Goal: Task Accomplishment & Management: Manage account settings

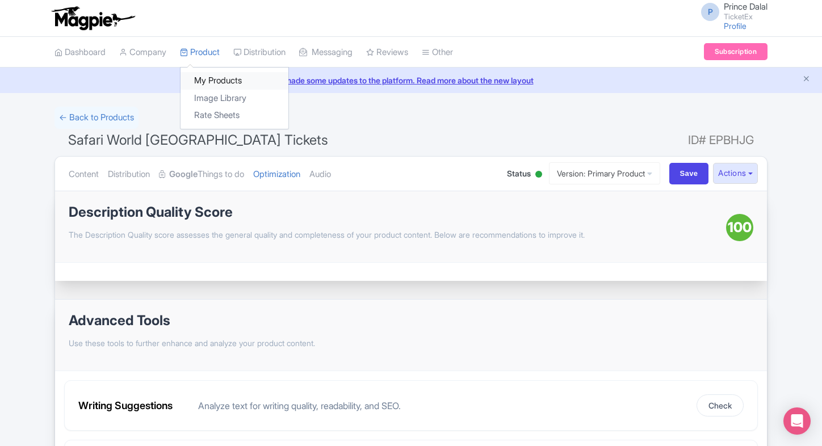
click at [215, 72] on link "My Products" at bounding box center [235, 81] width 108 height 18
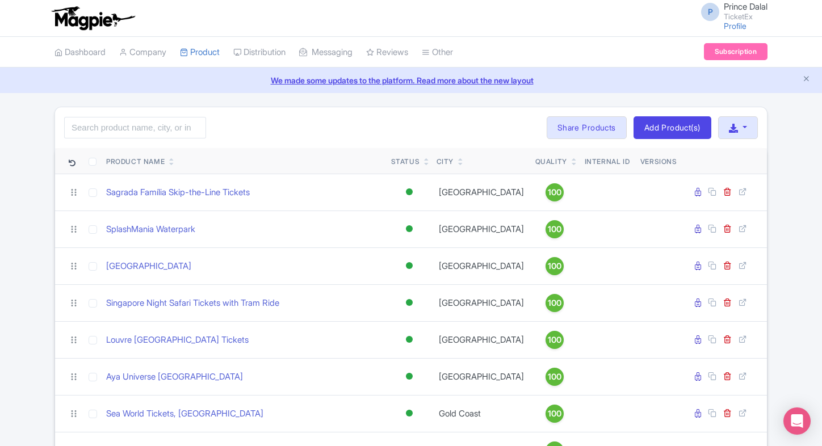
click at [99, 128] on input "search" at bounding box center [135, 128] width 142 height 22
click at [129, 134] on input "search" at bounding box center [135, 128] width 142 height 22
click at [105, 126] on input "search" at bounding box center [135, 128] width 142 height 22
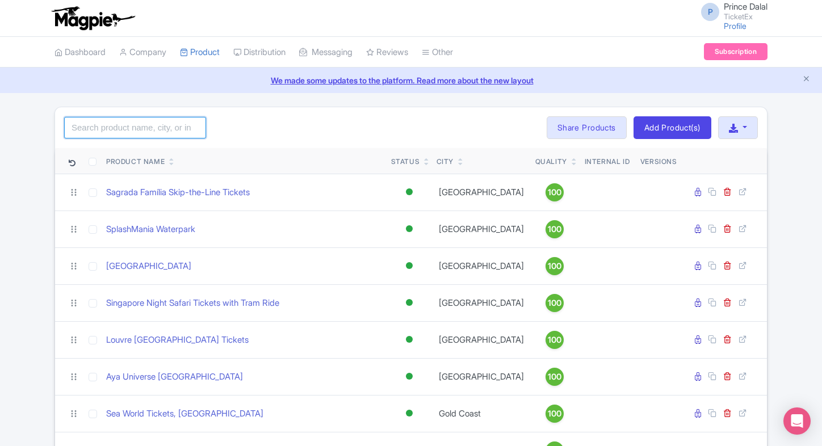
click at [157, 135] on input "search" at bounding box center [135, 128] width 142 height 22
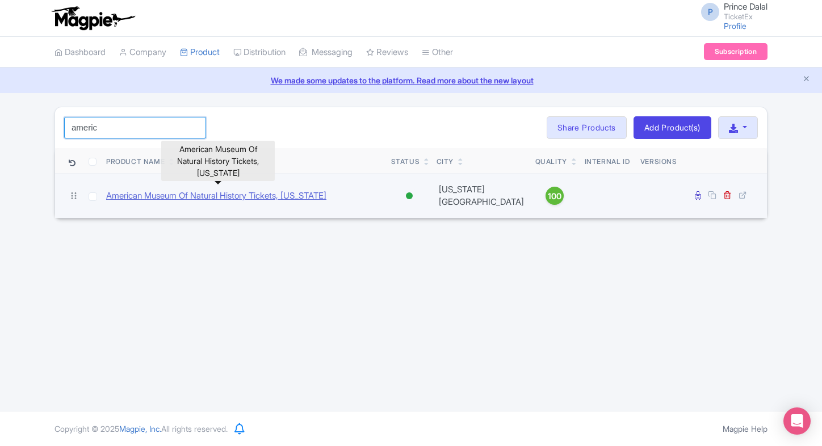
type input "americ"
click at [184, 197] on link "American Museum Of Natural History Tickets, [US_STATE]" at bounding box center [216, 196] width 220 height 13
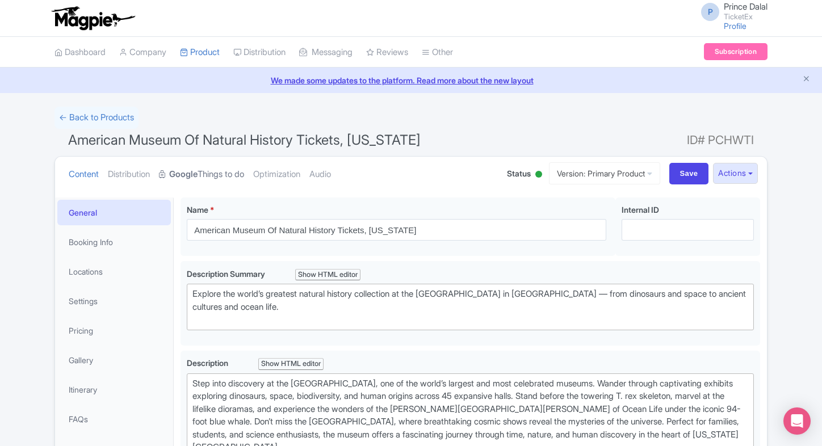
click at [218, 178] on link "Google Things to do" at bounding box center [201, 175] width 85 height 36
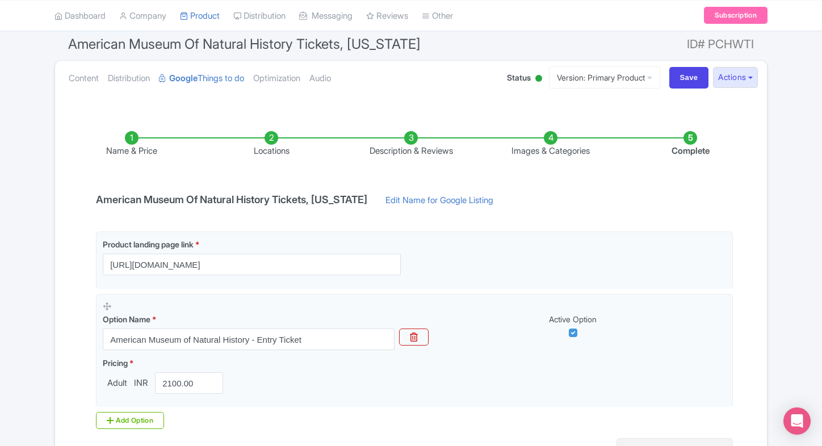
scroll to position [213, 0]
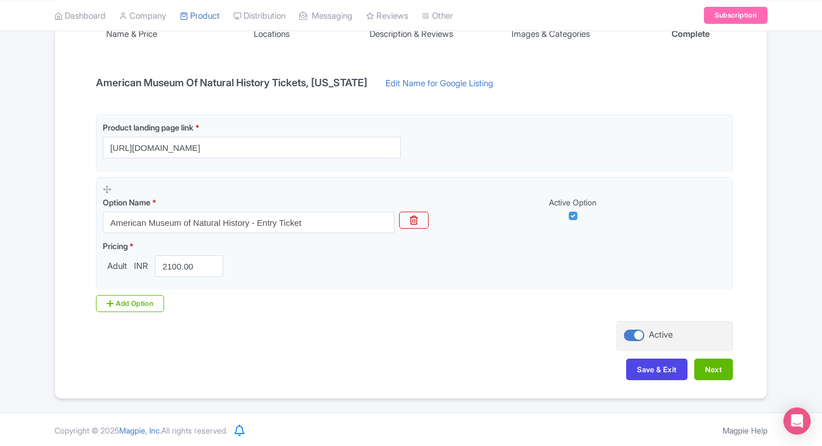
click at [118, 293] on div "Product landing page link * https://www.ticketex.co/activity/102/american-museu…" at bounding box center [411, 214] width 644 height 198
click at [123, 296] on div "Add Option" at bounding box center [130, 303] width 68 height 17
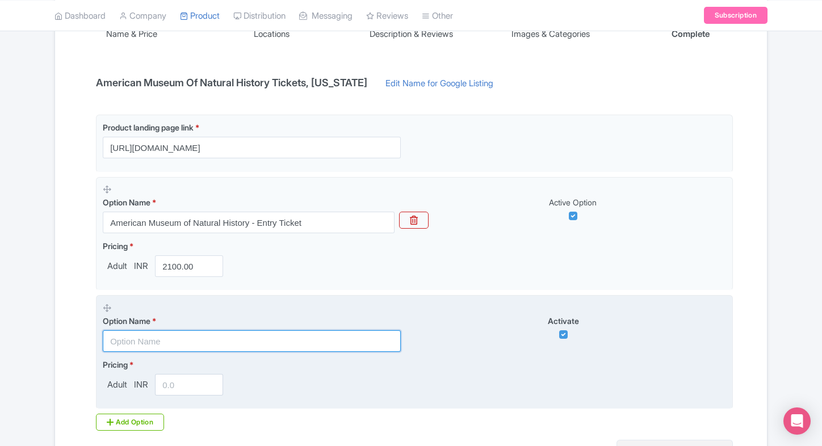
click at [151, 344] on input "text" at bounding box center [252, 342] width 298 height 22
paste input "General Admission and 1 Ticketed Exhibition Admission"
type input "General Admission and 1 Ticketed Exhibition Admission"
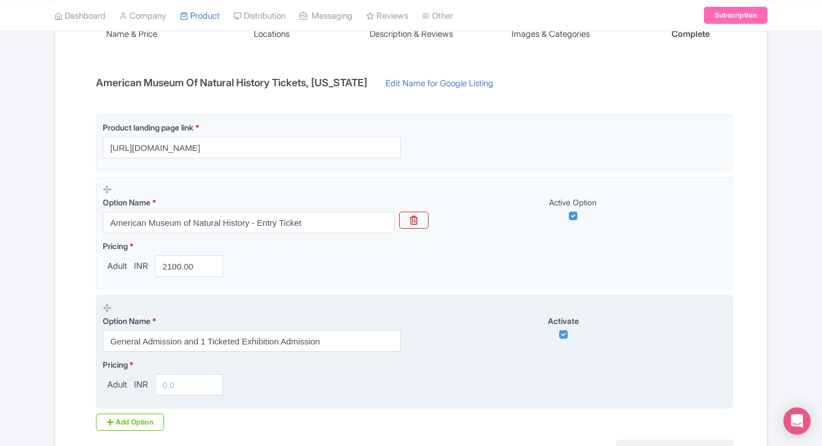
click at [166, 382] on input "number" at bounding box center [189, 385] width 68 height 22
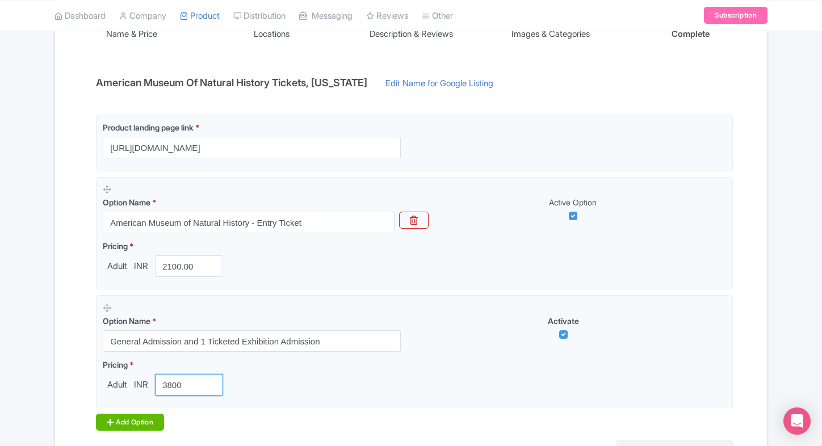
type input "3800"
click at [132, 417] on div "Add Option" at bounding box center [130, 422] width 68 height 17
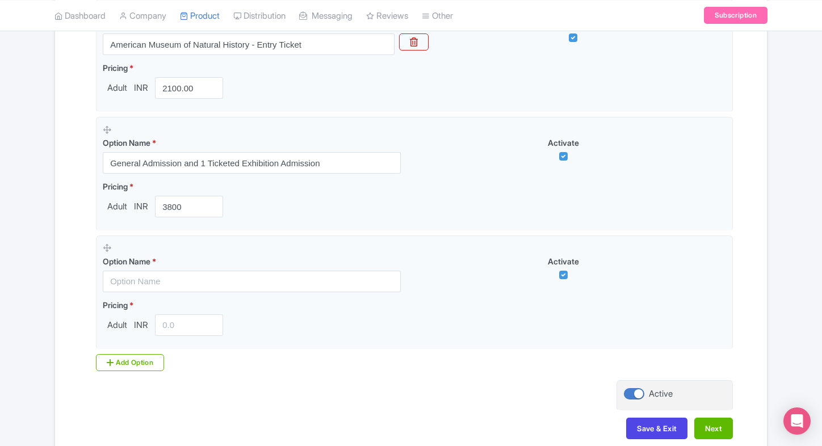
scroll to position [409, 0]
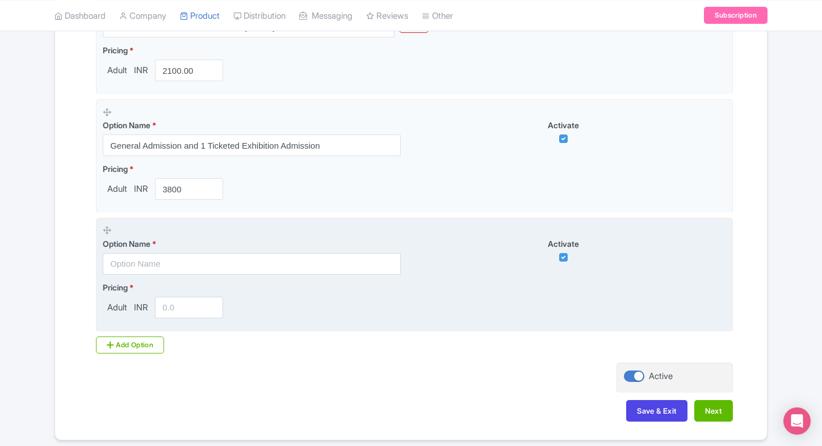
click at [173, 264] on input "text" at bounding box center [252, 264] width 298 height 22
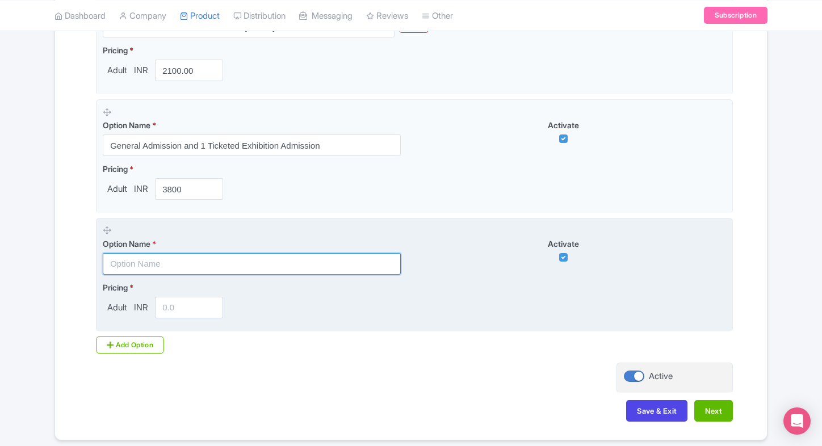
paste input "General Admission and All Ticketed Exhibitions"
type input "General Admission and All Ticketed Exhibitions"
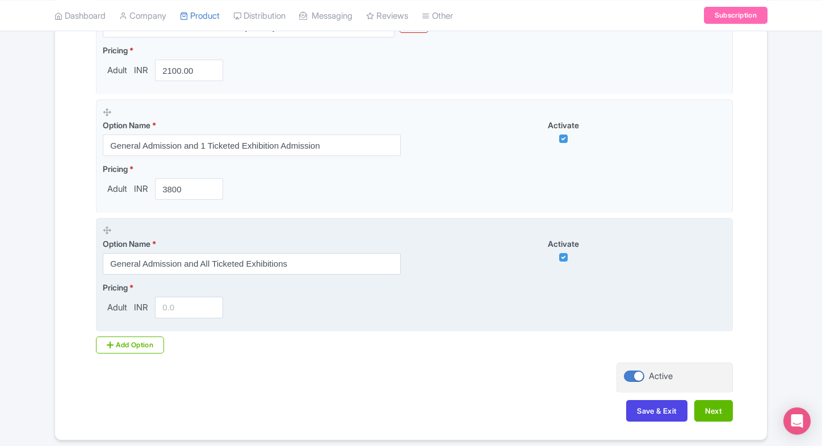
click at [168, 303] on input "number" at bounding box center [189, 308] width 68 height 22
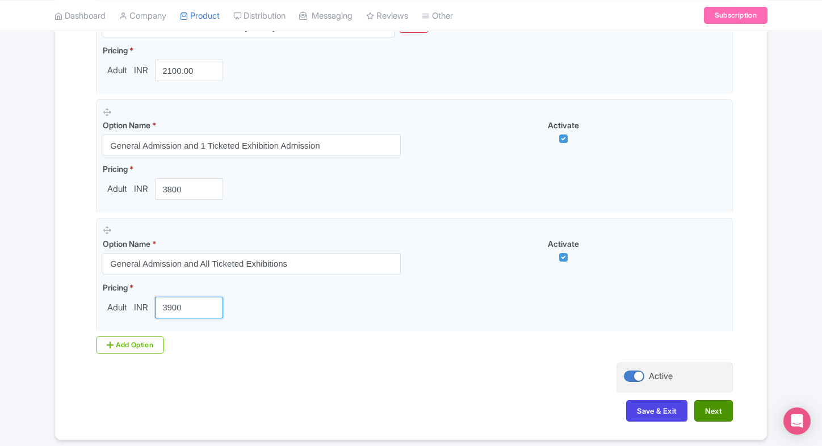
type input "3900"
click at [701, 413] on button "Next" at bounding box center [714, 411] width 39 height 22
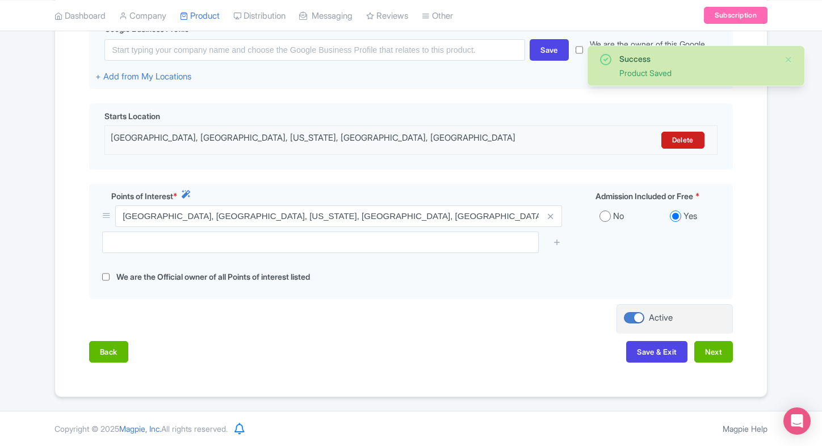
scroll to position [293, 0]
click at [712, 356] on button "Next" at bounding box center [714, 353] width 39 height 22
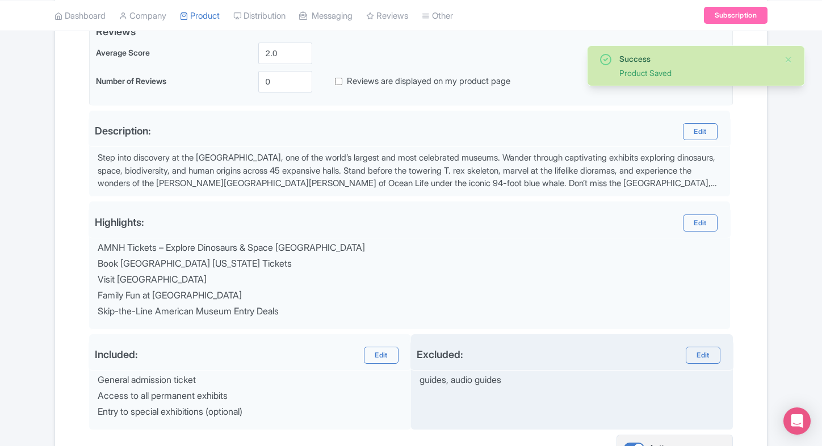
scroll to position [405, 0]
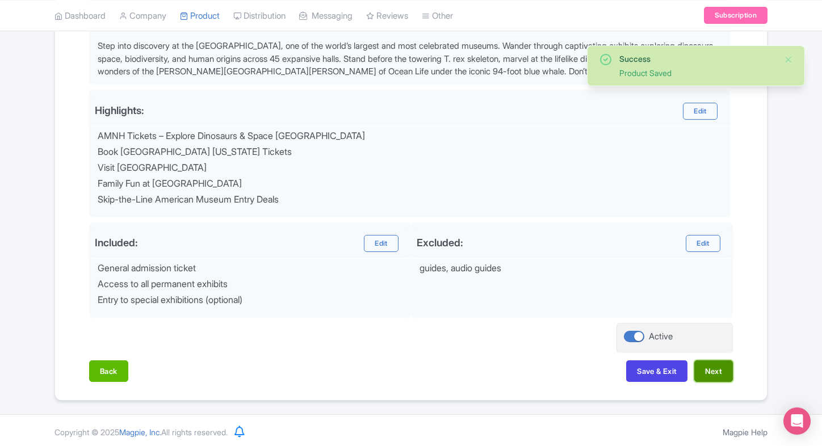
click at [730, 361] on button "Next" at bounding box center [714, 372] width 39 height 22
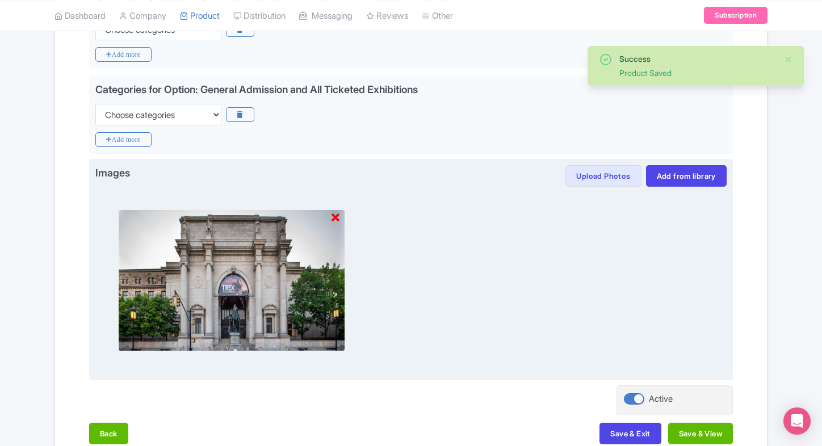
scroll to position [396, 0]
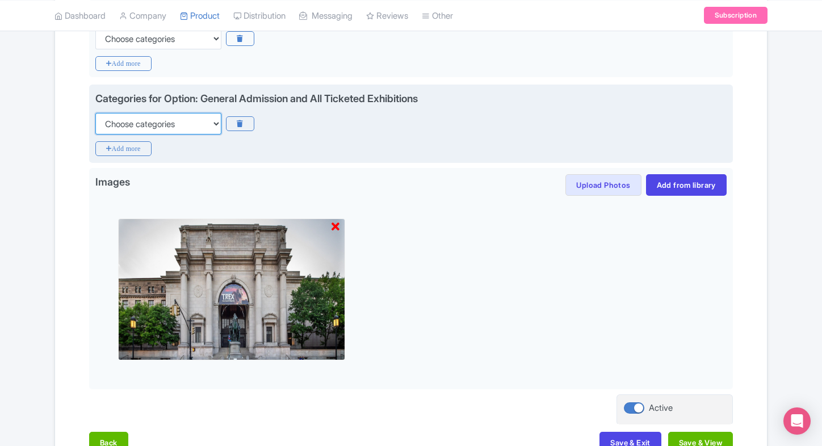
click at [193, 127] on select "Choose categories Adults Only Animals Audio Guide Beaches Bike Tours Boat Tours…" at bounding box center [158, 124] width 126 height 22
select select "family-friendly"
click at [95, 113] on select "Choose categories Adults Only Animals Audio Guide Beaches Bike Tours Boat Tours…" at bounding box center [158, 124] width 126 height 22
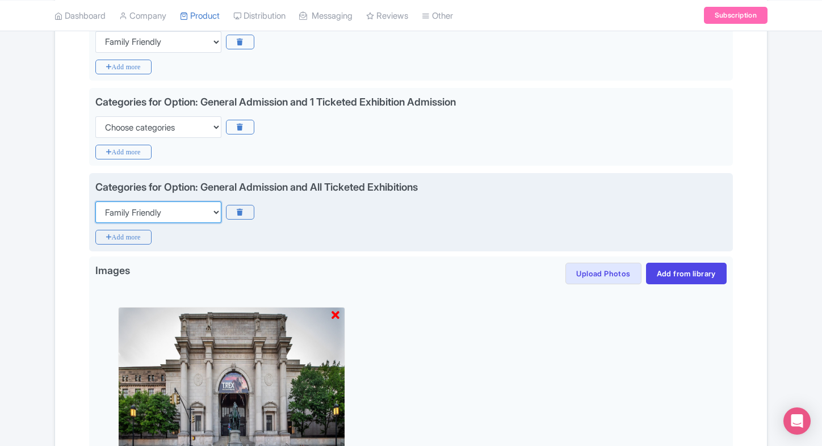
scroll to position [305, 0]
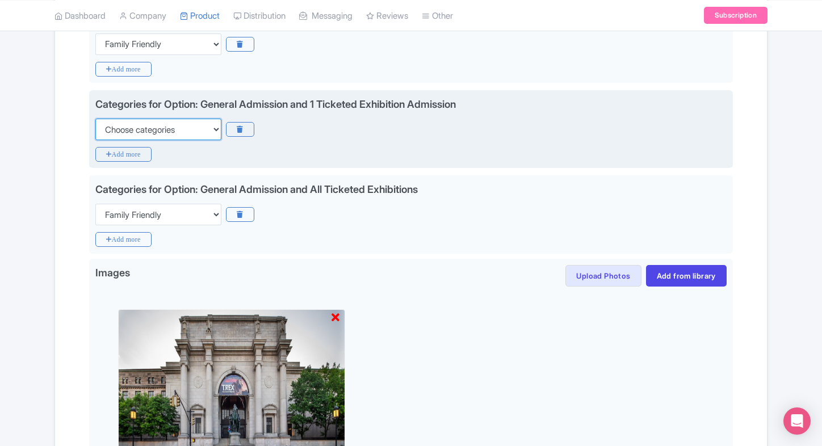
click at [193, 127] on select "Choose categories Adults Only Animals Audio Guide Beaches Bike Tours Boat Tours…" at bounding box center [158, 130] width 126 height 22
select select "family-friendly"
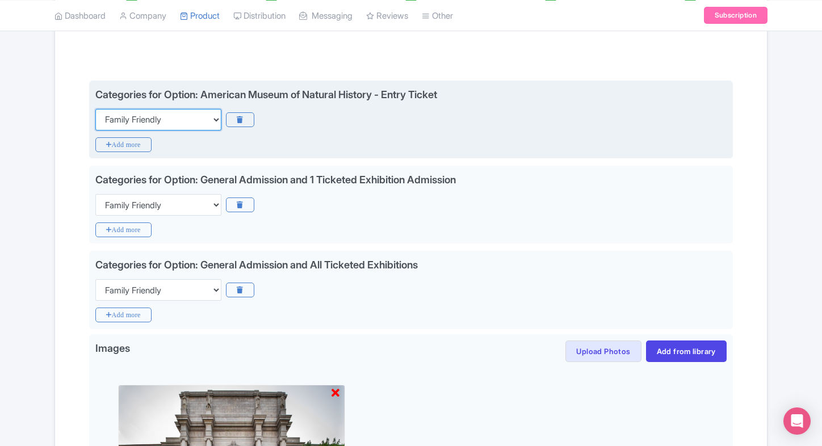
click at [195, 123] on select "Choose categories Adults Only Animals Audio Guide Beaches Bike Tours Boat Tours…" at bounding box center [158, 120] width 126 height 22
click at [389, 129] on div "Choose categories Adults Only Animals Audio Guide Beaches Bike Tours Boat Tours…" at bounding box center [411, 120] width 632 height 22
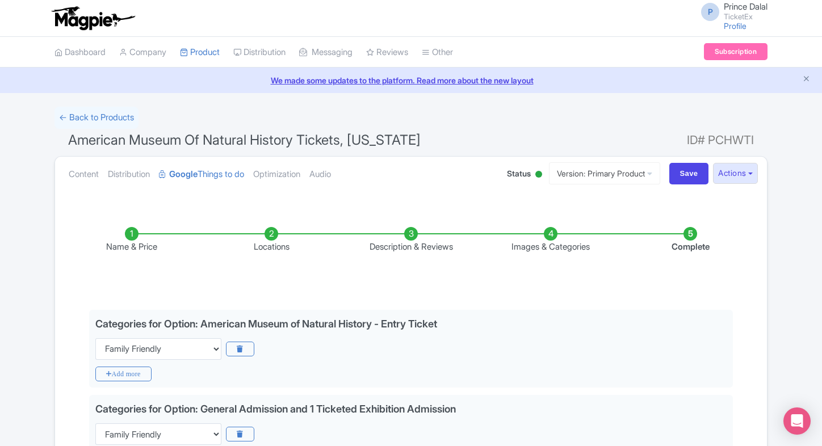
scroll to position [468, 0]
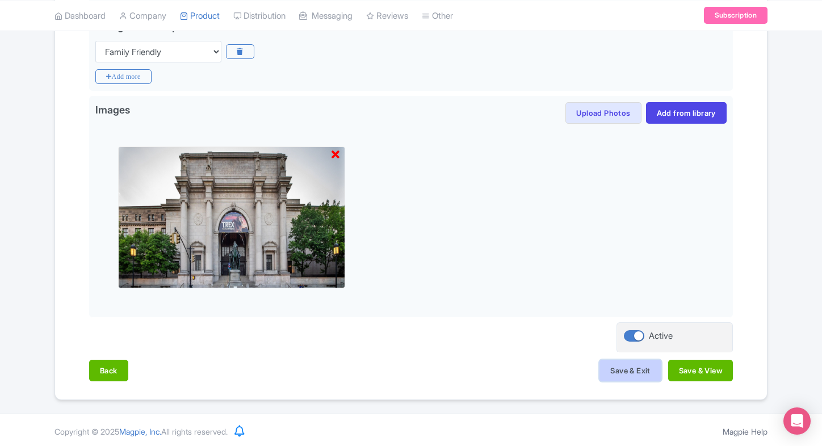
click at [620, 369] on button "Save & Exit" at bounding box center [630, 371] width 61 height 22
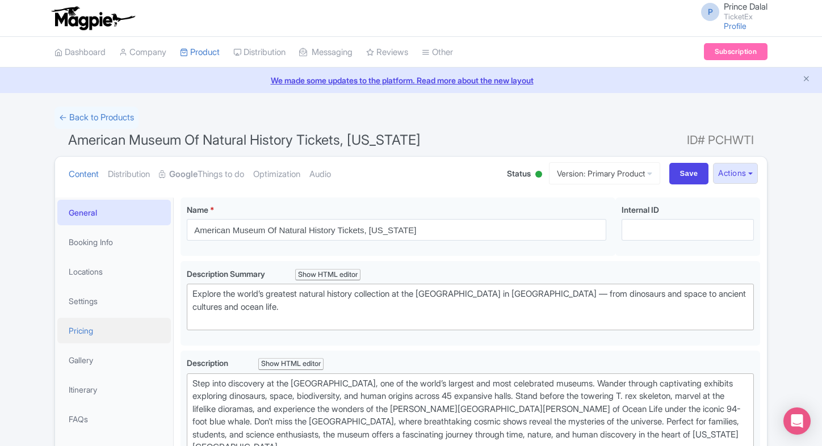
click at [70, 337] on link "Pricing" at bounding box center [114, 331] width 114 height 26
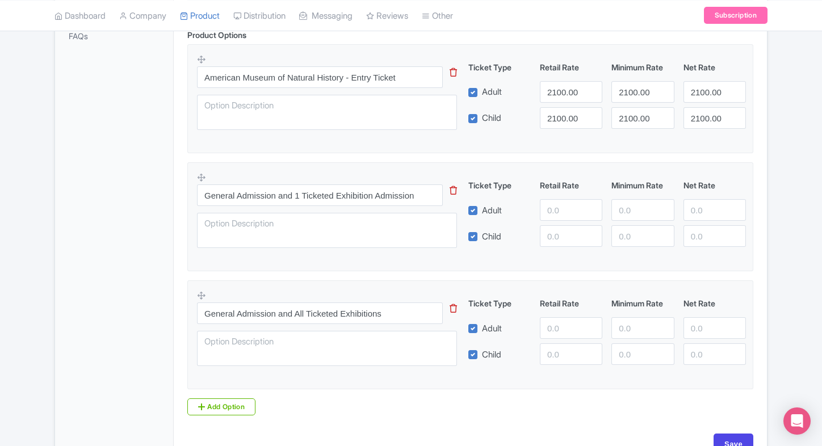
scroll to position [390, 0]
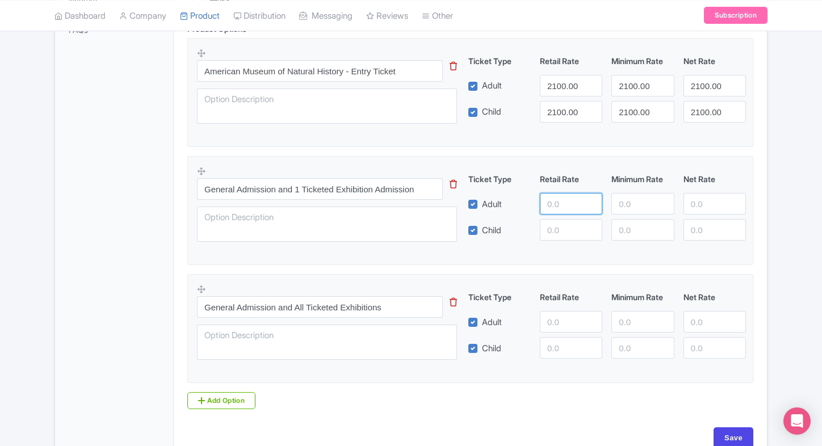
click at [558, 195] on input "number" at bounding box center [571, 204] width 62 height 22
type input "3800"
paste input "3800"
click at [565, 224] on input "3800" at bounding box center [571, 230] width 62 height 22
type input "3800"
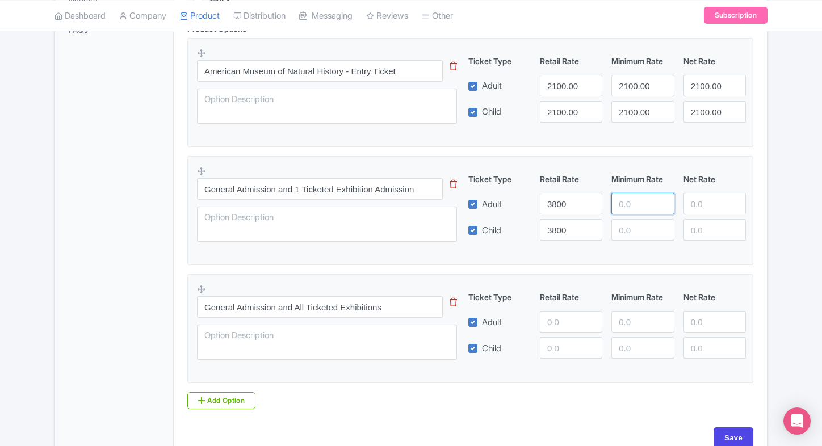
click at [623, 212] on input "number" at bounding box center [643, 204] width 62 height 22
paste input "3800"
type input "3800"
paste input "3800"
click at [630, 225] on input "number" at bounding box center [643, 230] width 62 height 22
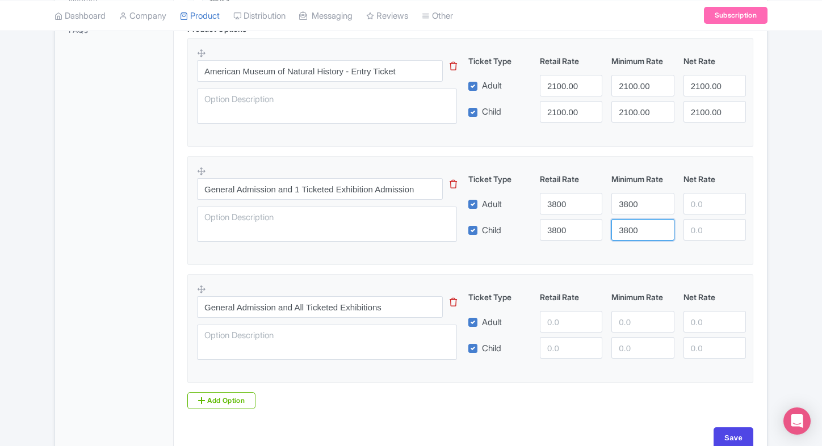
type input "3800"
click at [698, 214] on input "number" at bounding box center [715, 204] width 62 height 22
paste input "3800"
type input "3800"
paste input "3800"
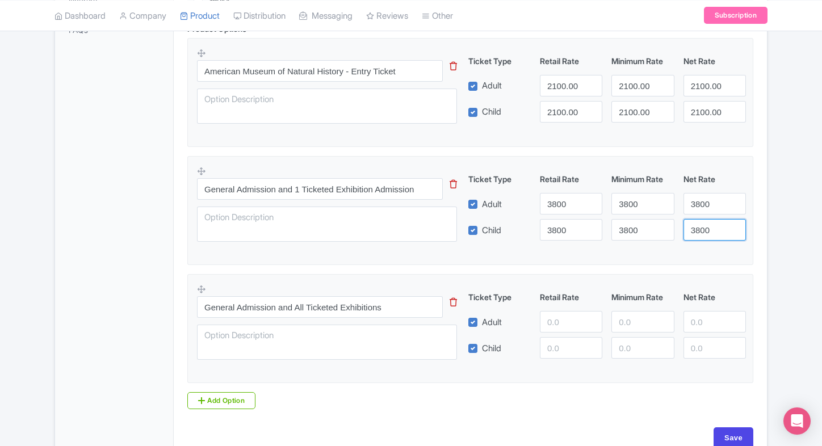
click at [706, 233] on input "3800" at bounding box center [715, 230] width 62 height 22
type input "3800"
click at [545, 314] on input "number" at bounding box center [571, 322] width 62 height 22
type input "3900"
click at [558, 349] on input "number" at bounding box center [571, 348] width 62 height 22
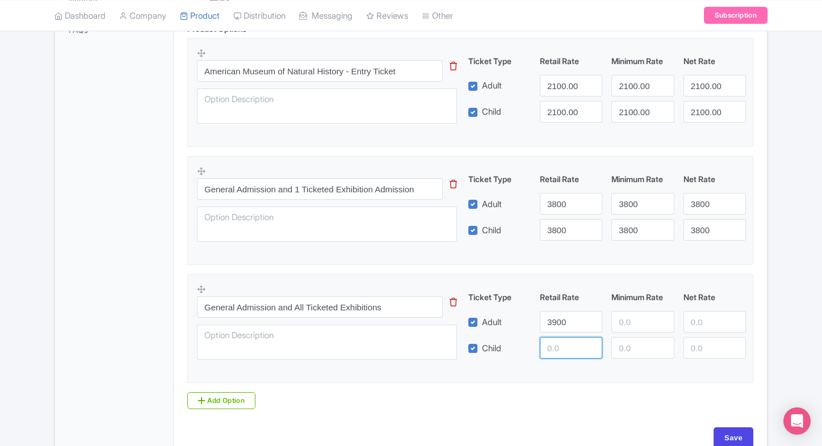
paste input "3900"
type input "3900"
click at [613, 335] on div "Ticket Type Retail Rate Minimum Rate Net Rate Adult 3900 Child 3900 This tip ha…" at bounding box center [608, 325] width 274 height 68
paste input "3900"
click at [623, 329] on input "number" at bounding box center [643, 322] width 62 height 22
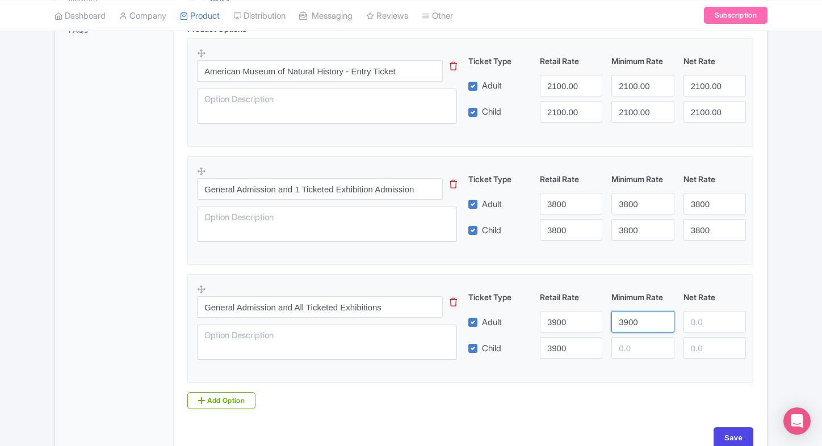
type input "3900"
paste input "3900"
click at [631, 347] on input "number" at bounding box center [643, 348] width 62 height 22
type input "3900"
click at [694, 326] on input "number" at bounding box center [715, 322] width 62 height 22
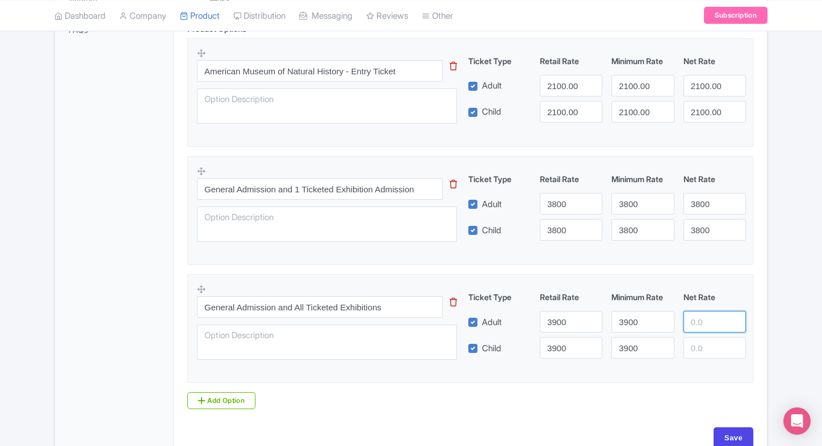
paste input "3900"
click at [694, 326] on input "3900" at bounding box center [715, 322] width 62 height 22
type input "3900"
paste input "3900"
click at [701, 345] on input "number" at bounding box center [715, 348] width 62 height 22
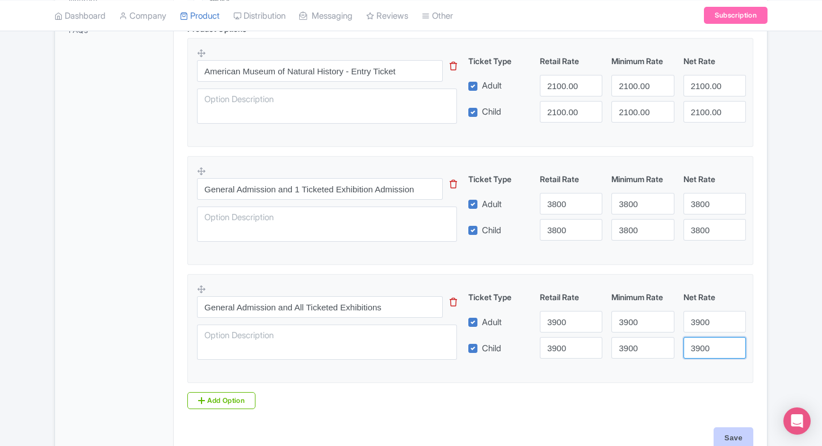
type input "3900"
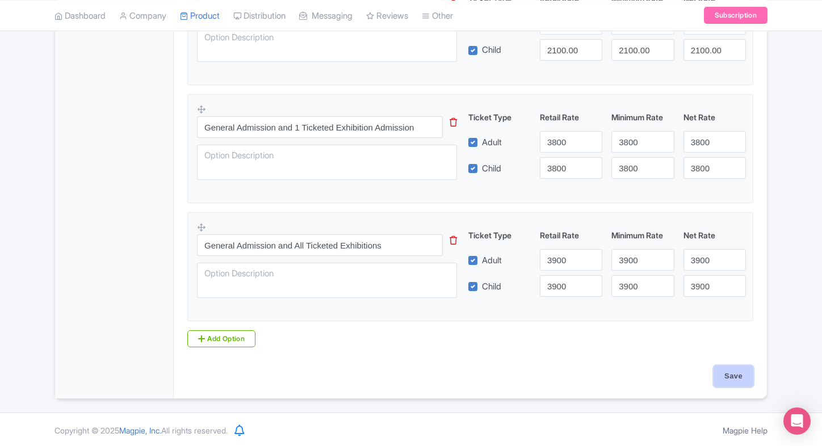
click at [735, 381] on input "Save" at bounding box center [734, 377] width 40 height 22
type input "Saving..."
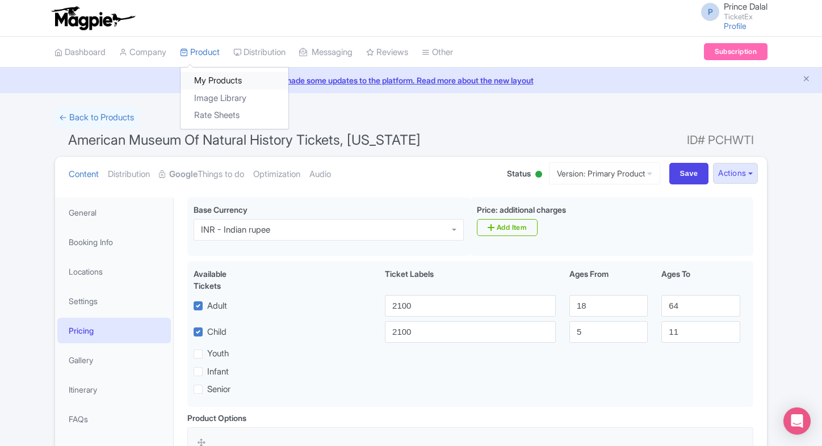
click at [201, 74] on link "My Products" at bounding box center [235, 81] width 108 height 18
